Goal: Information Seeking & Learning: Learn about a topic

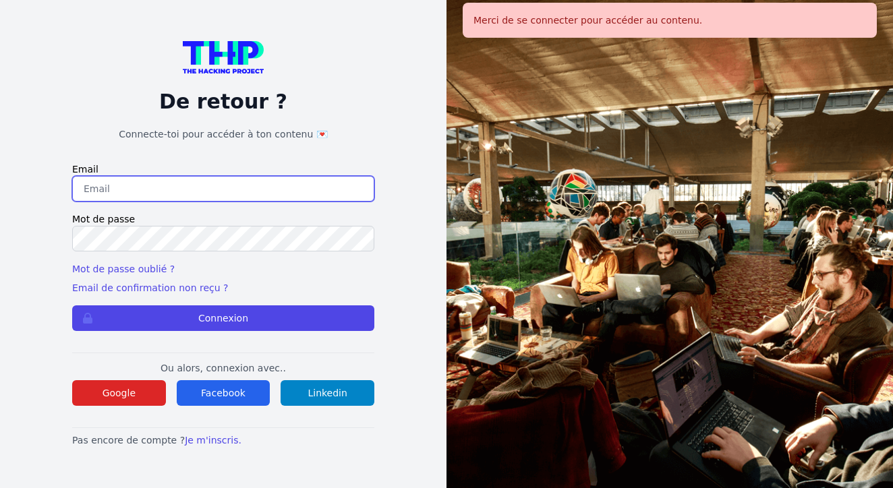
type input "johannadelfieux@gmail.com"
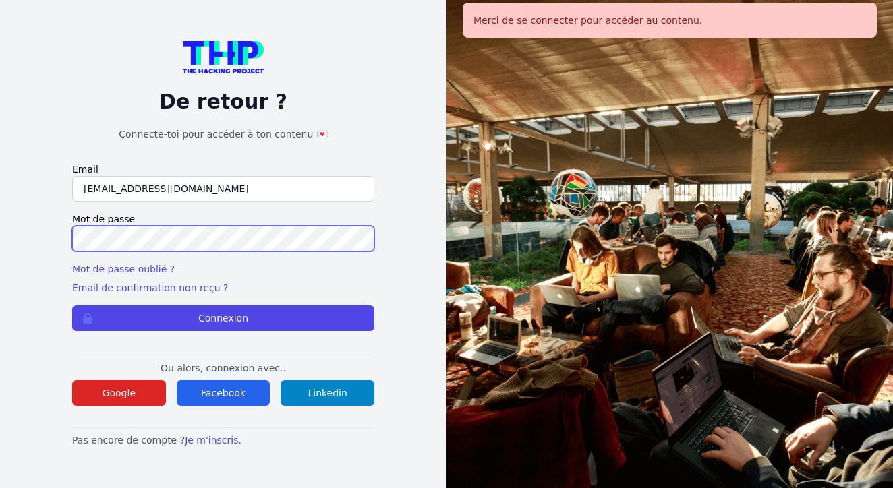
click at [223, 318] on button "Connexion" at bounding box center [223, 319] width 302 height 26
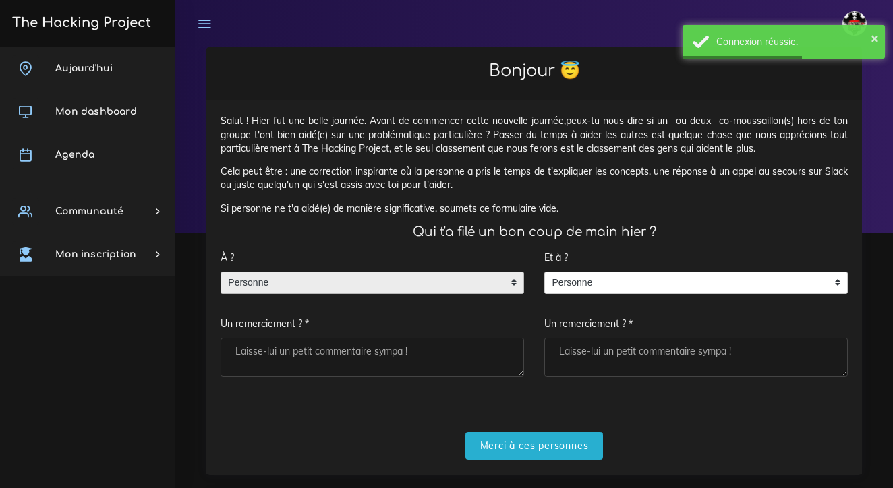
click at [420, 279] on span "Personne" at bounding box center [362, 284] width 282 height 22
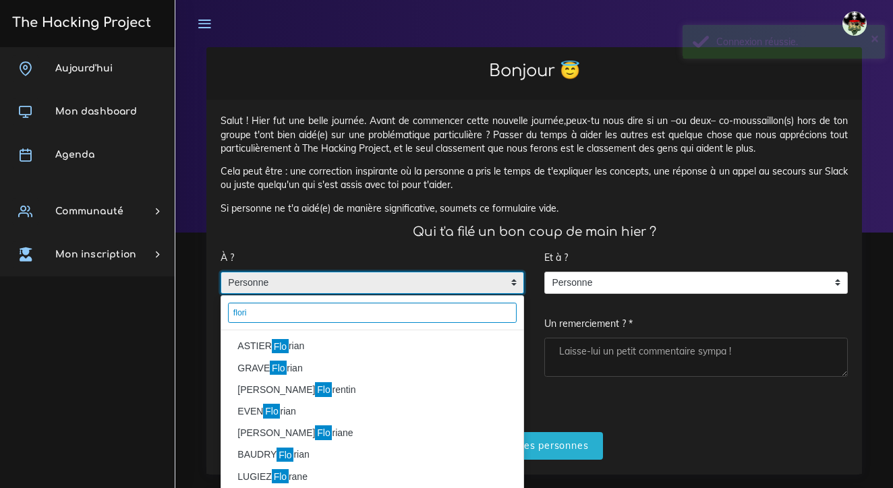
type input "flori"
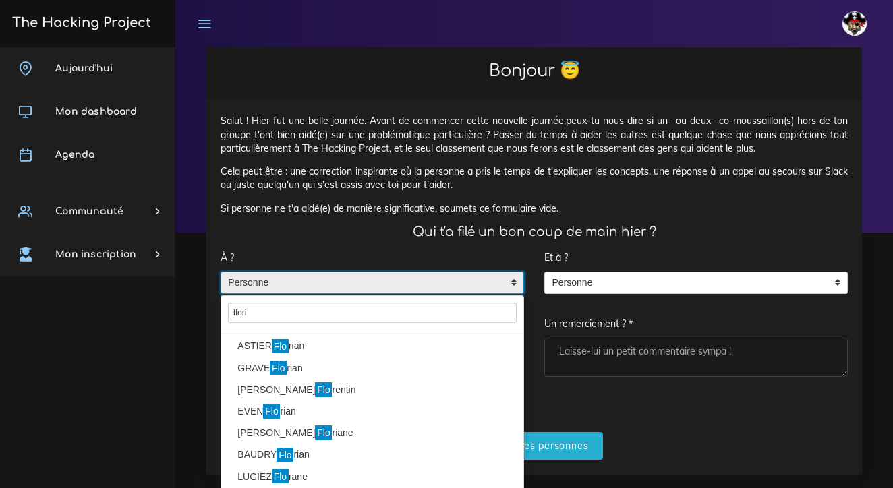
click at [358, 351] on li "ASTIER Flo rian" at bounding box center [372, 347] width 302 height 22
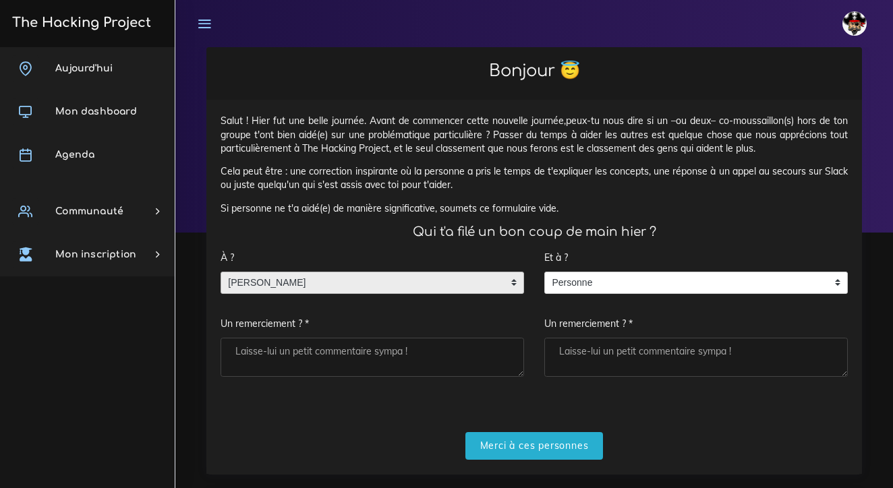
click at [377, 346] on textarea "Un remerciement ? *" at bounding box center [373, 357] width 304 height 39
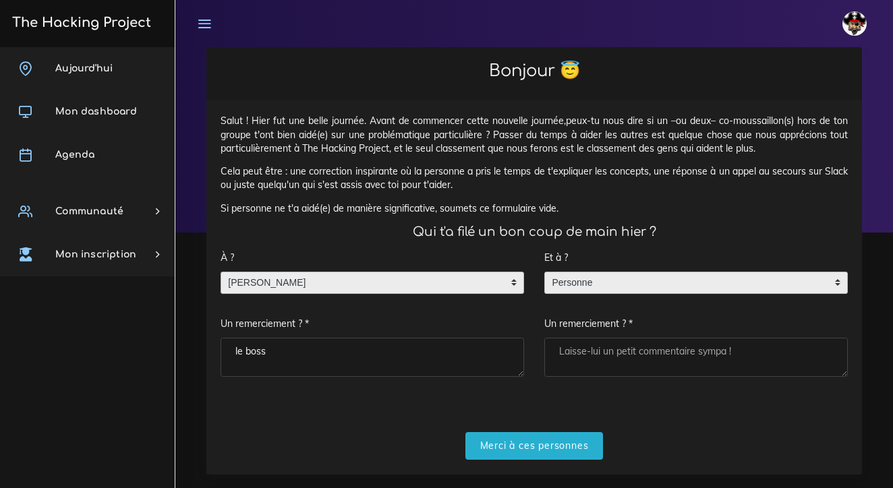
type textarea "le boss"
click at [693, 277] on span "Personne" at bounding box center [686, 284] width 282 height 22
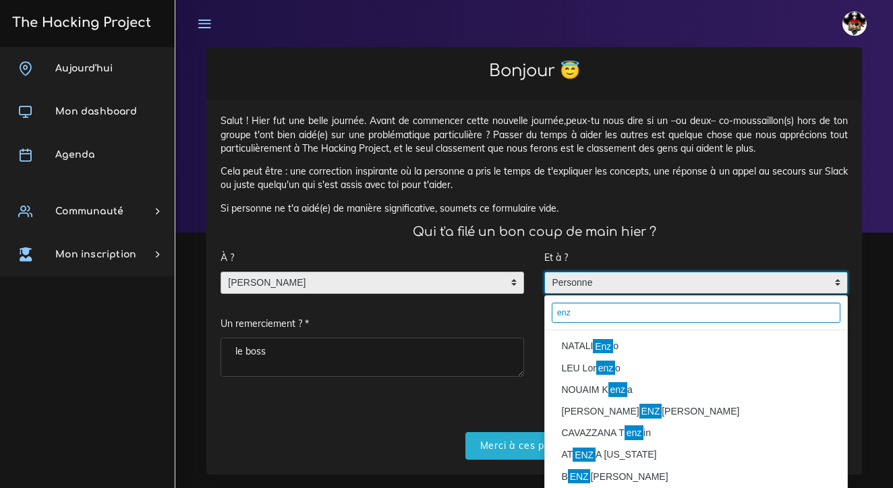
type input "enz"
click at [611, 345] on mark "Enz" at bounding box center [603, 346] width 20 height 15
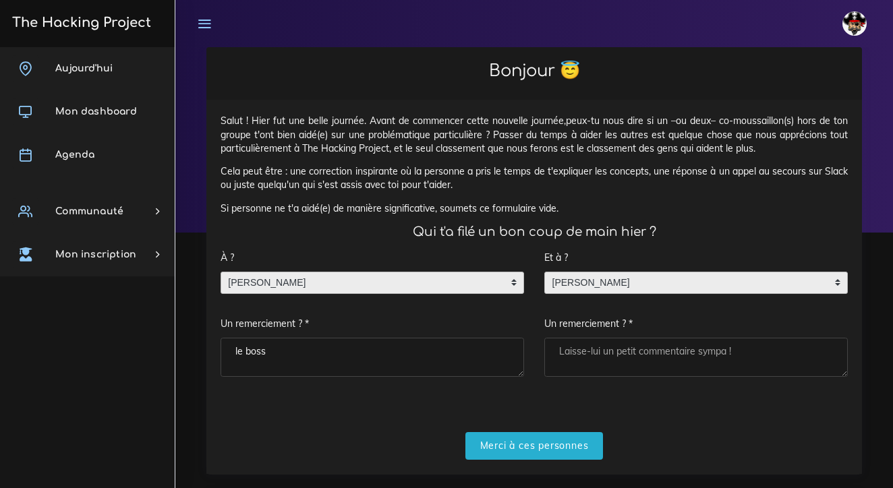
click at [596, 351] on textarea "Un remerciement ? *" at bounding box center [696, 357] width 304 height 39
type textarea "la motivation"
drag, startPoint x: 591, startPoint y: 370, endPoint x: 546, endPoint y: 440, distance: 83.5
click at [546, 440] on input "Merci à ces personnes" at bounding box center [534, 446] width 138 height 28
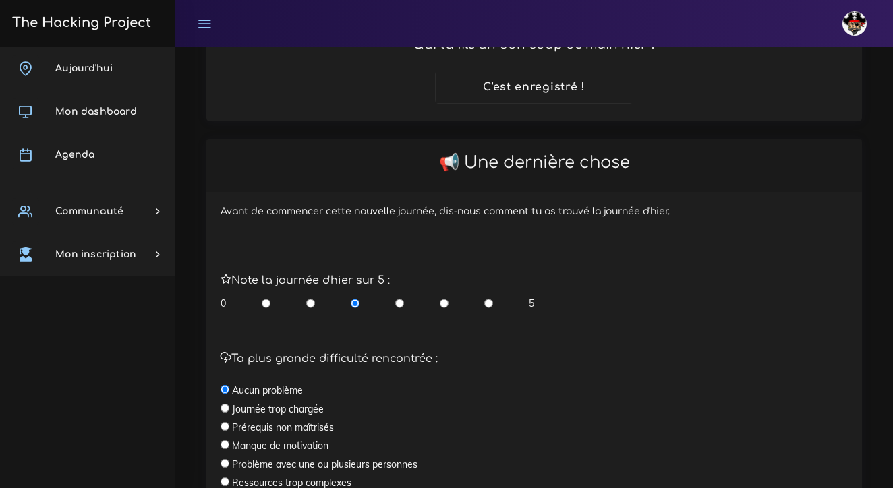
scroll to position [271, 0]
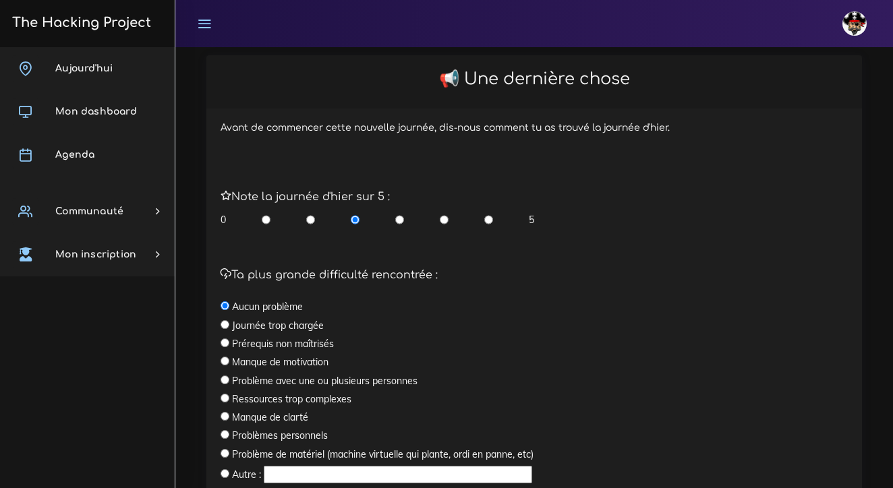
click at [488, 213] on input "radio" at bounding box center [488, 219] width 9 height 13
radio input "true"
click at [488, 213] on input "radio" at bounding box center [488, 219] width 9 height 13
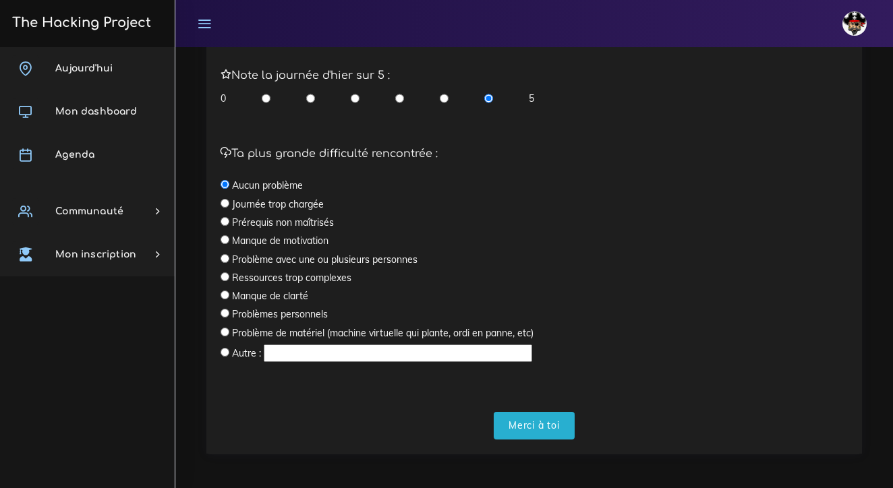
scroll to position [392, 0]
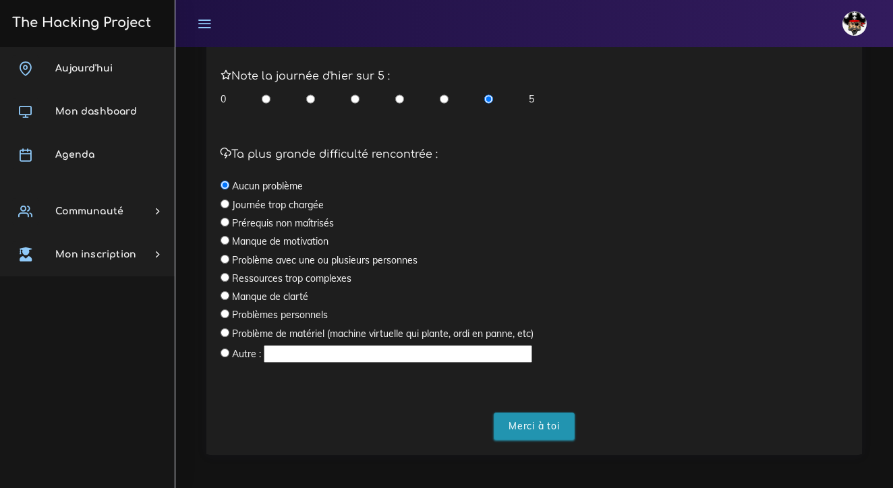
click at [523, 416] on input "Merci à toi" at bounding box center [534, 427] width 81 height 28
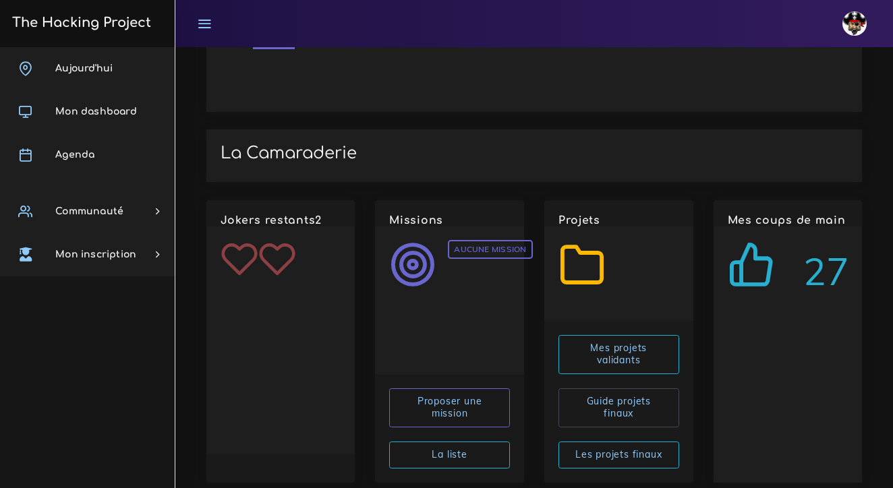
scroll to position [1919, 0]
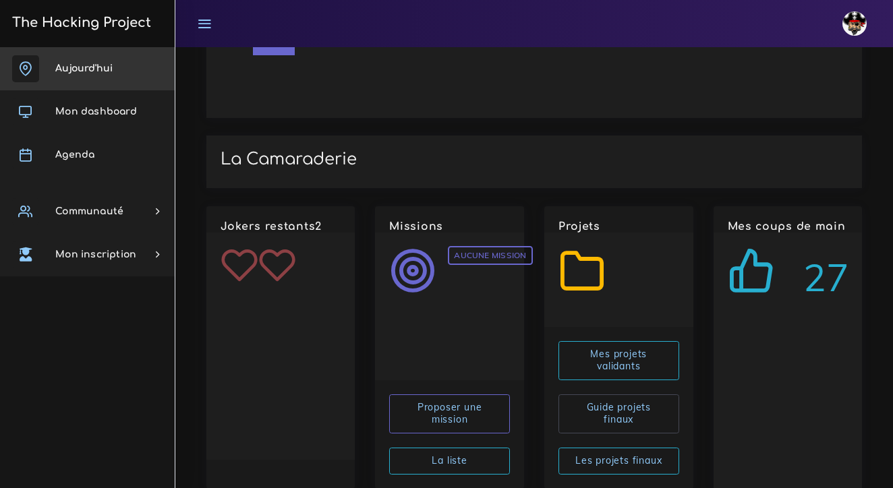
click at [111, 77] on link "Aujourd'hui" at bounding box center [87, 68] width 175 height 43
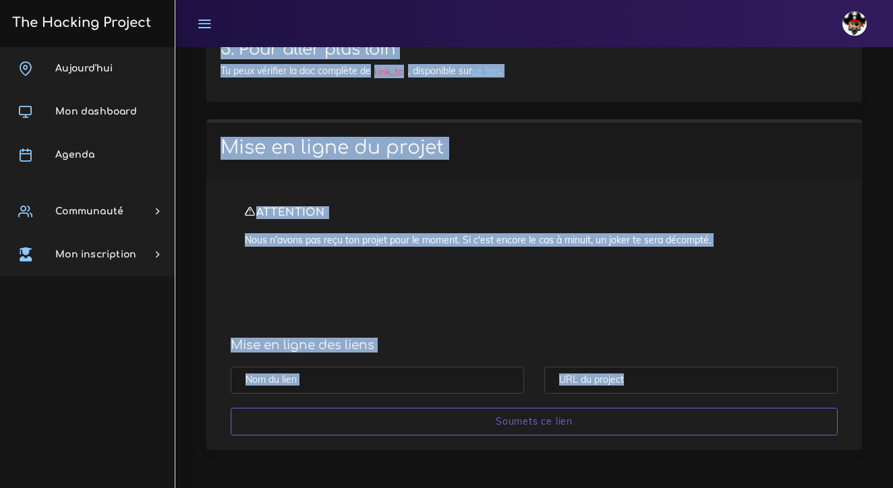
scroll to position [11309, 0]
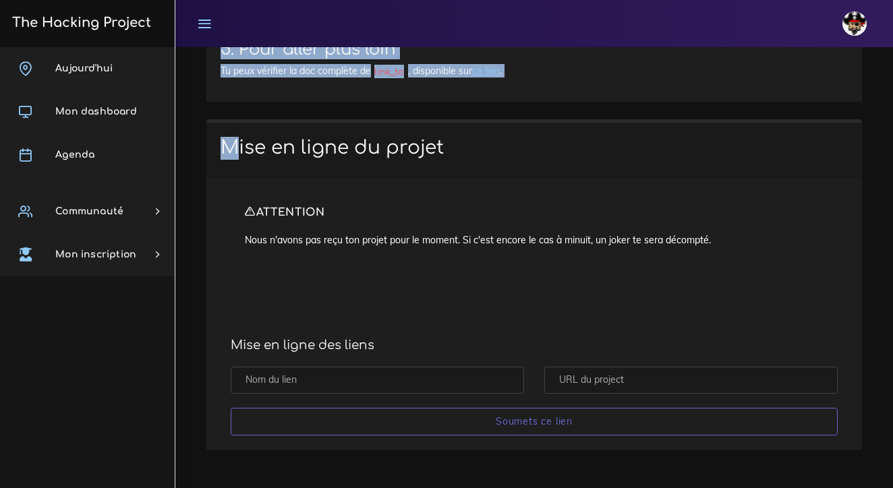
drag, startPoint x: 223, startPoint y: 127, endPoint x: 472, endPoint y: 127, distance: 248.9
copy div "The Gossip Project, les premières views Nous allons te demander de faire une ap…"
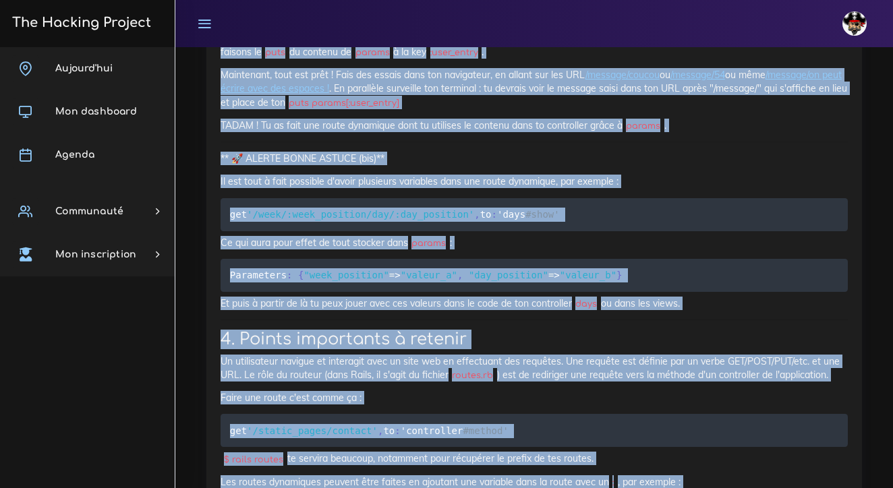
click at [350, 109] on p "Maintenant, tout est prêt ! Fais des essais dans ton navigateur, en allant sur …" at bounding box center [534, 88] width 627 height 41
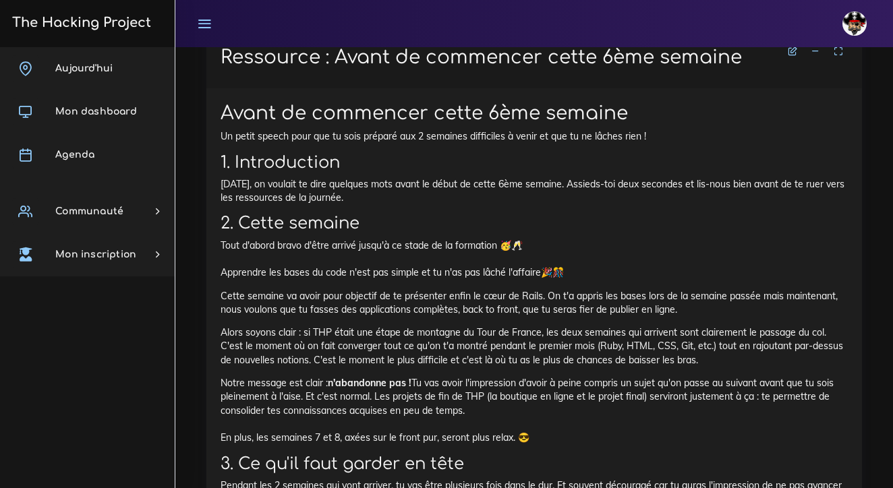
scroll to position [1899, 0]
click at [350, 179] on p "Aujourd'hui, on voulait te dire quelques mots avant le début de cette 6ème sema…" at bounding box center [534, 191] width 627 height 28
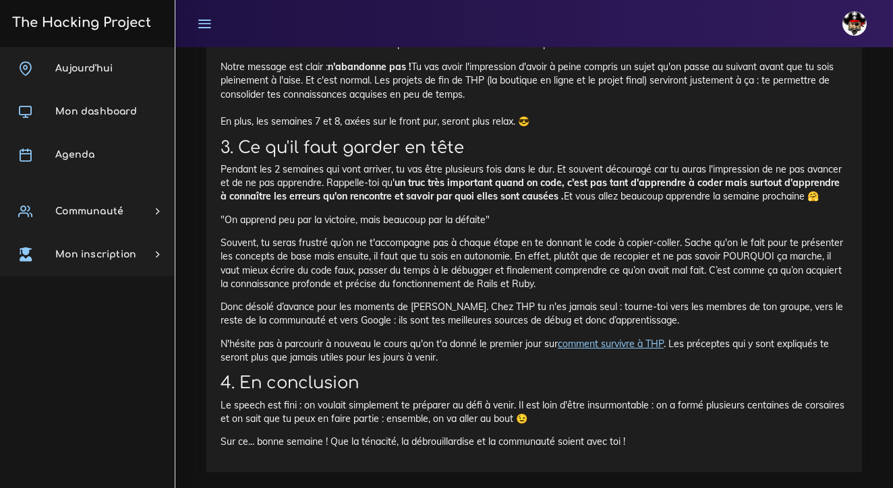
scroll to position [2218, 0]
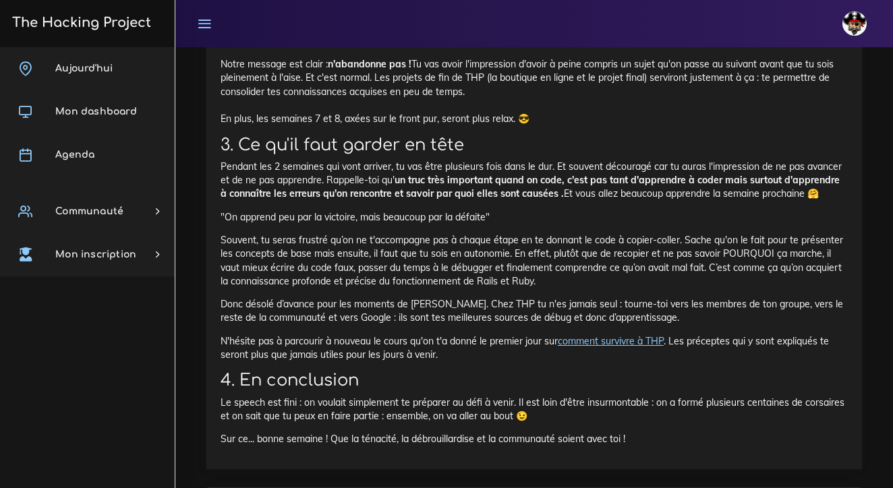
click at [408, 174] on strong "un truc très important quand on code, c'est pas tant d'apprendre à coder mais s…" at bounding box center [530, 187] width 619 height 26
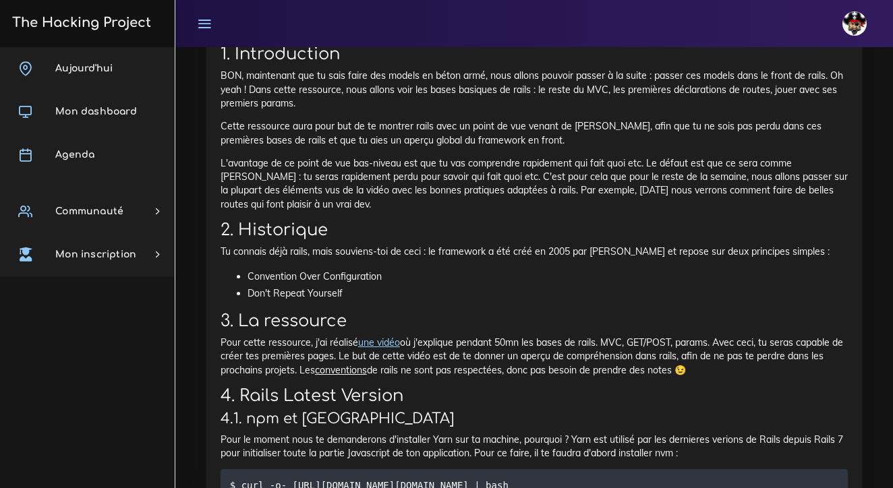
scroll to position [2787, 0]
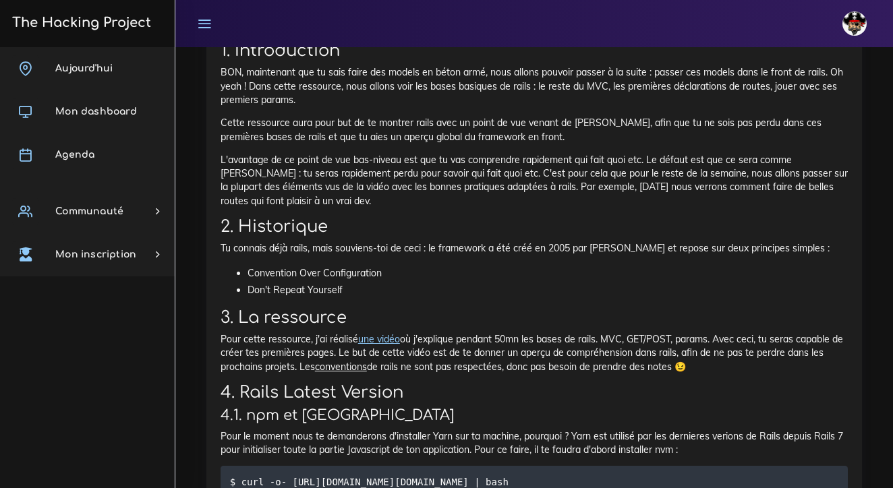
click at [374, 333] on link "une vidéo" at bounding box center [379, 339] width 42 height 12
click at [482, 308] on h2 "3. La ressource" at bounding box center [534, 318] width 627 height 20
